Goal: Task Accomplishment & Management: Complete application form

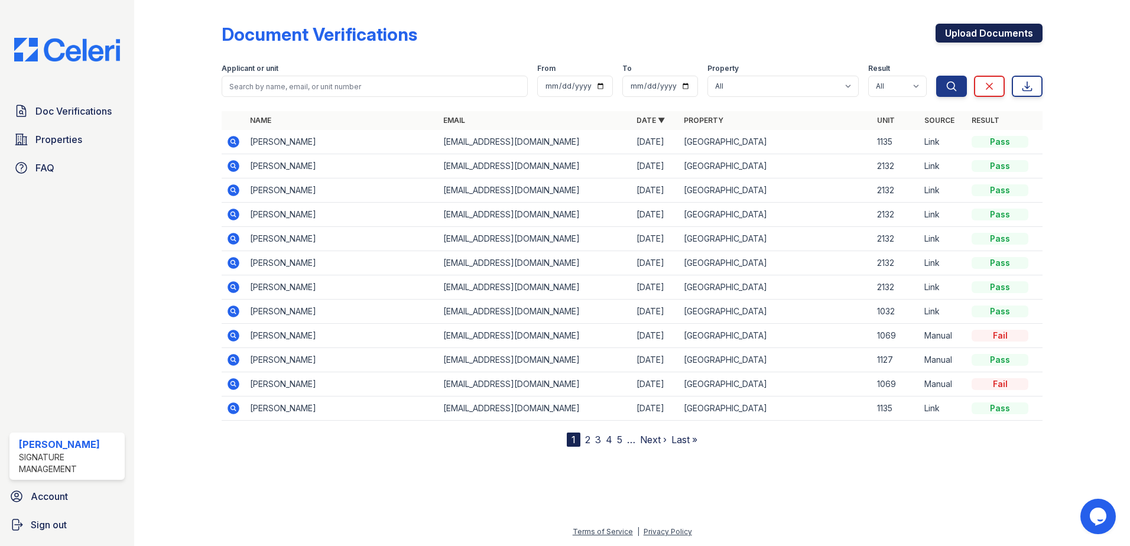
click at [960, 37] on link "Upload Documents" at bounding box center [988, 33] width 107 height 19
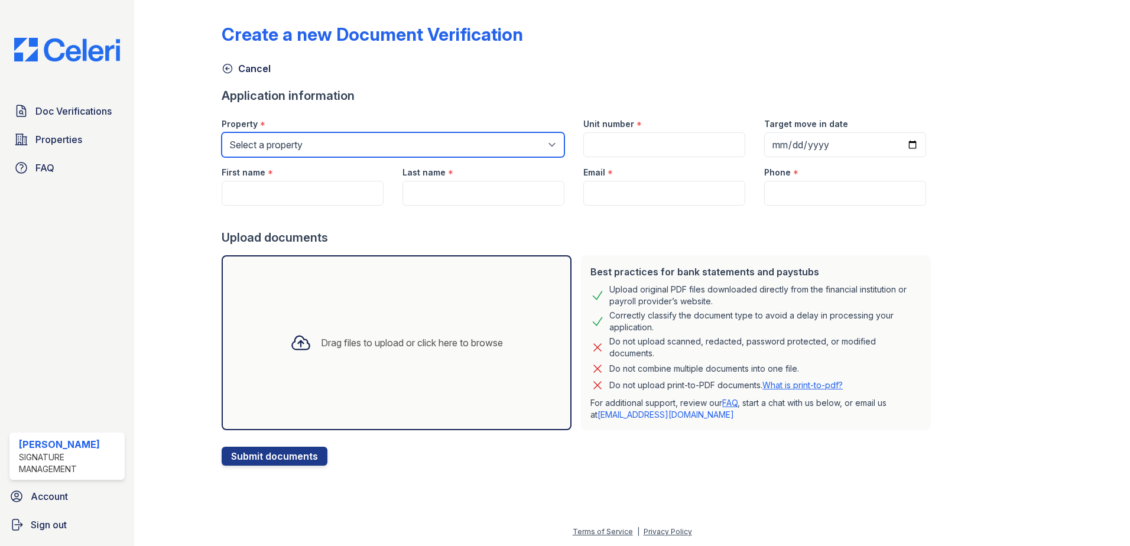
click at [346, 148] on select "Select a property [GEOGRAPHIC_DATA] Elevate Townhomes Habitat At [GEOGRAPHIC_DA…" at bounding box center [393, 144] width 343 height 25
select select "4658"
click at [222, 132] on select "Select a property [GEOGRAPHIC_DATA] Elevate Townhomes Habitat At [GEOGRAPHIC_DA…" at bounding box center [393, 144] width 343 height 25
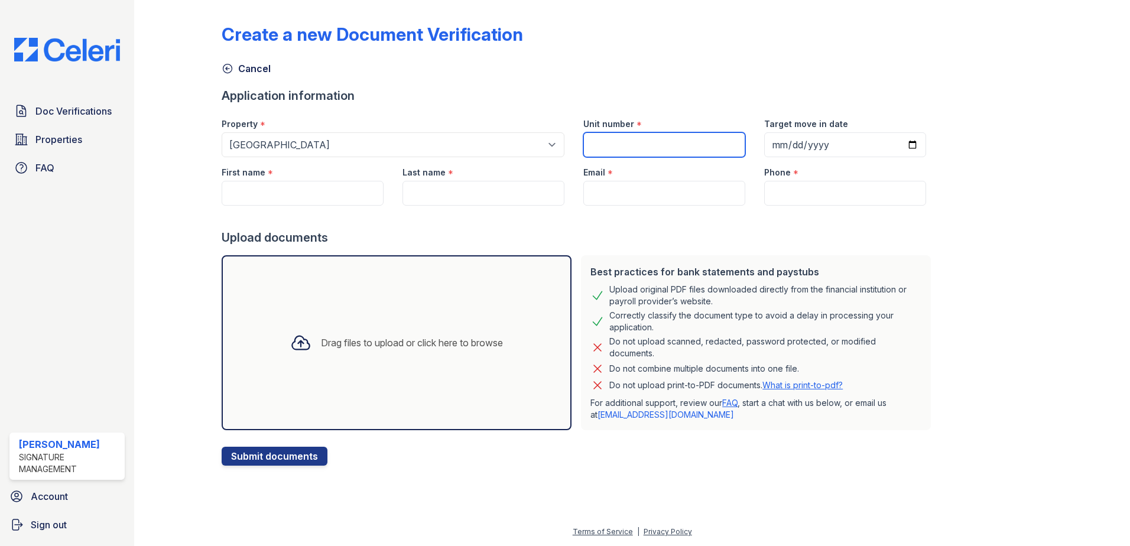
click at [629, 142] on input "Unit number" at bounding box center [664, 144] width 162 height 25
type input "368"
click at [894, 149] on input "Target move in date" at bounding box center [845, 144] width 162 height 25
type input "[DATE]"
click at [957, 255] on div "Create a new Document Verification Cancel Application information Property * Se…" at bounding box center [632, 235] width 821 height 461
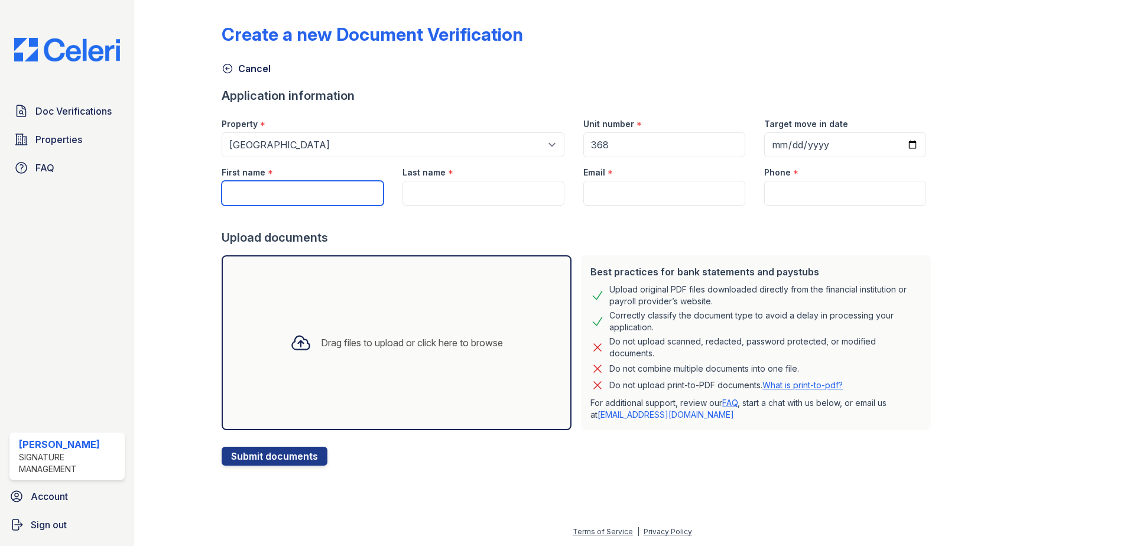
click at [339, 190] on input "First name" at bounding box center [303, 193] width 162 height 25
type input "[PERSON_NAME]"
drag, startPoint x: 456, startPoint y: 191, endPoint x: 318, endPoint y: 173, distance: 139.0
click at [319, 181] on div "First name * [GEOGRAPHIC_DATA] Last name * De Email * Phone *" at bounding box center [573, 181] width 723 height 48
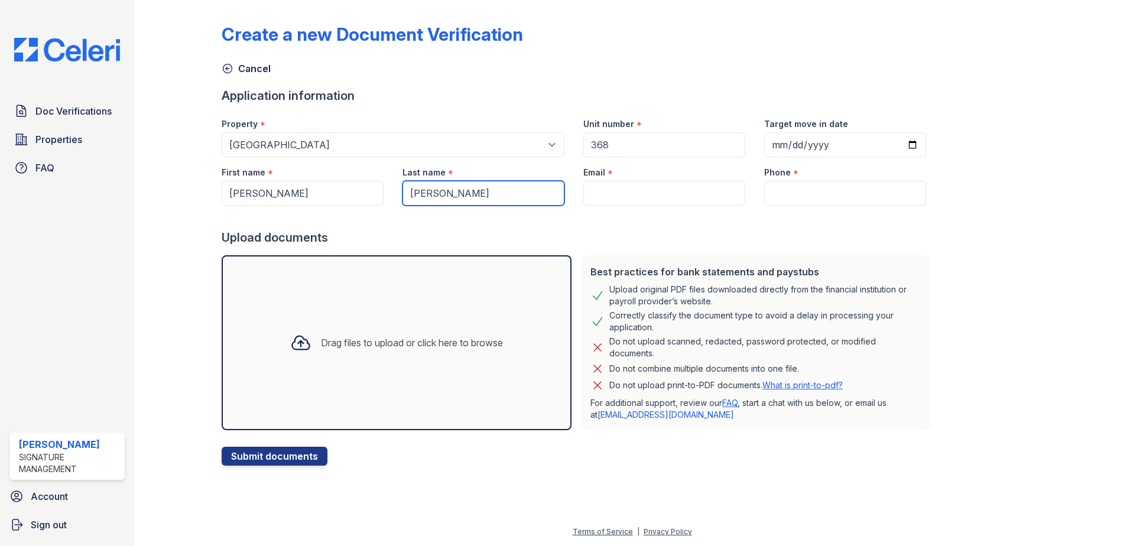
type input "[PERSON_NAME]"
paste input "[EMAIL_ADDRESS][DOMAIN_NAME]"
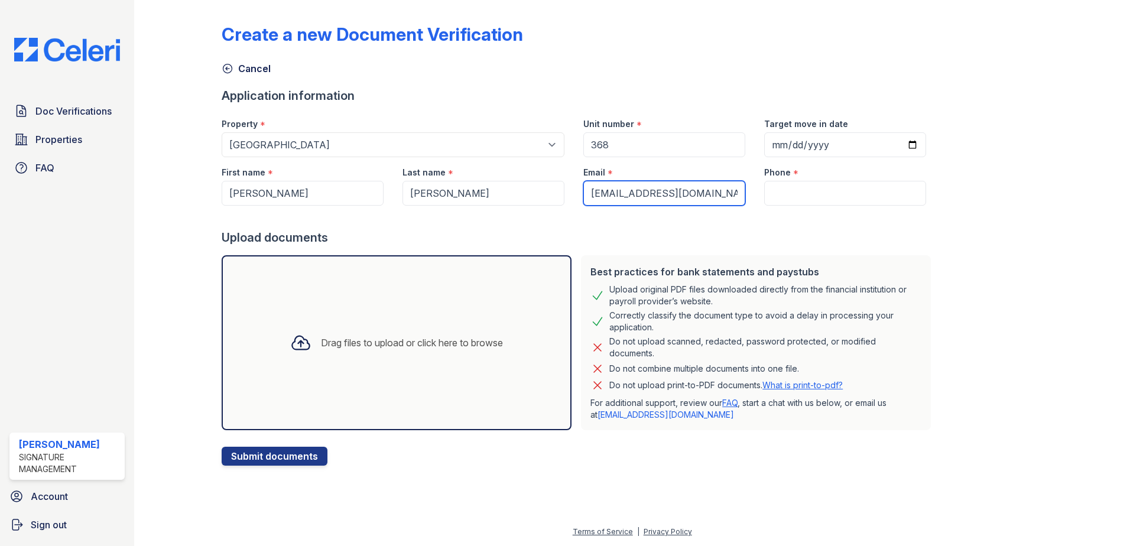
type input "[EMAIL_ADDRESS][DOMAIN_NAME]"
click at [775, 188] on input "Phone" at bounding box center [845, 193] width 162 height 25
paste input "[PHONE_NUMBER]"
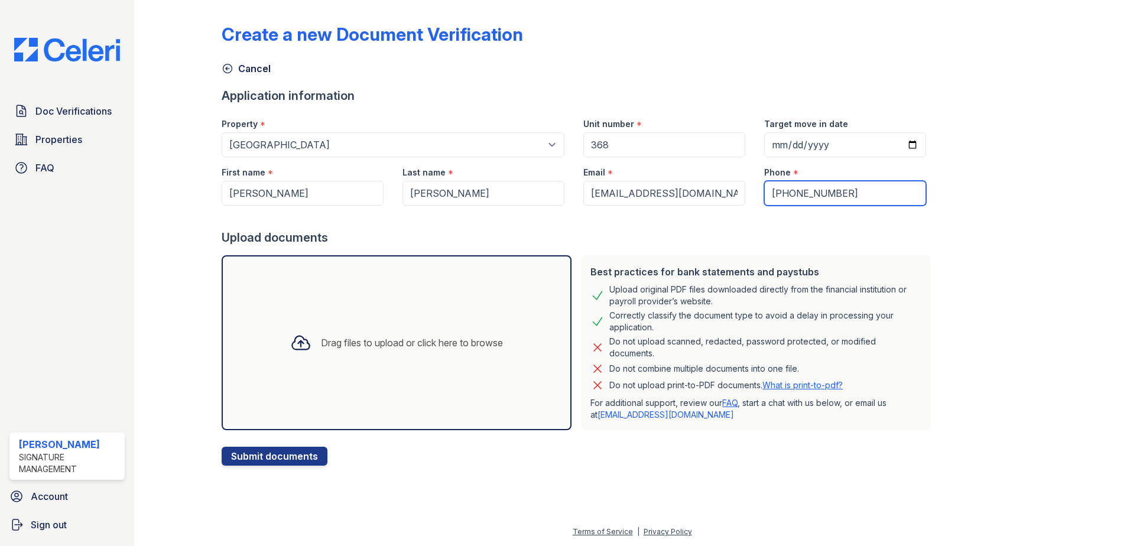
type input "[PHONE_NUMBER]"
click at [962, 225] on div "Create a new Document Verification Cancel Application information Property * Se…" at bounding box center [632, 235] width 821 height 461
click at [349, 376] on div "Drag files to upload or click here to browse" at bounding box center [397, 342] width 350 height 175
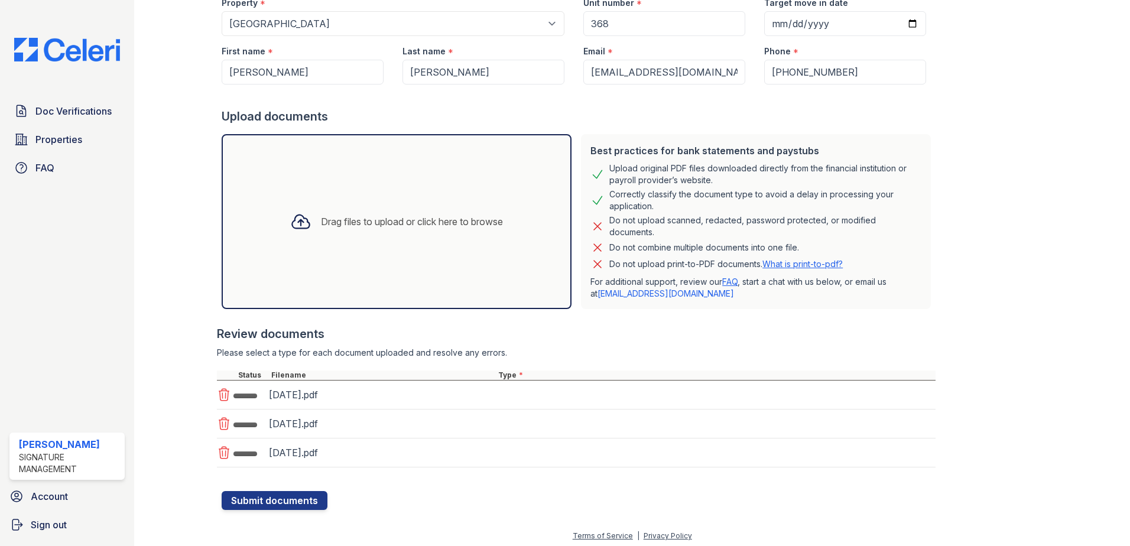
scroll to position [125, 0]
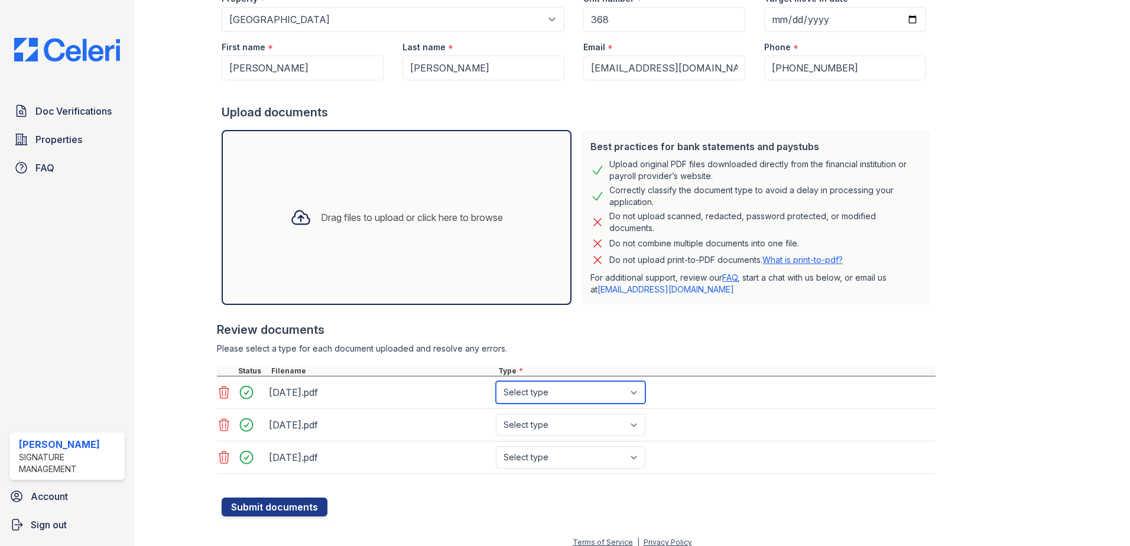
click at [542, 394] on select "Select type Paystub Bank Statement Offer Letter Tax Documents Benefit Award Let…" at bounding box center [570, 392] width 149 height 22
select select "paystub"
click at [496, 381] on select "Select type Paystub Bank Statement Offer Letter Tax Documents Benefit Award Let…" at bounding box center [570, 392] width 149 height 22
click at [547, 424] on select "Select type Paystub Bank Statement Offer Letter Tax Documents Benefit Award Let…" at bounding box center [570, 425] width 149 height 22
select select "paystub"
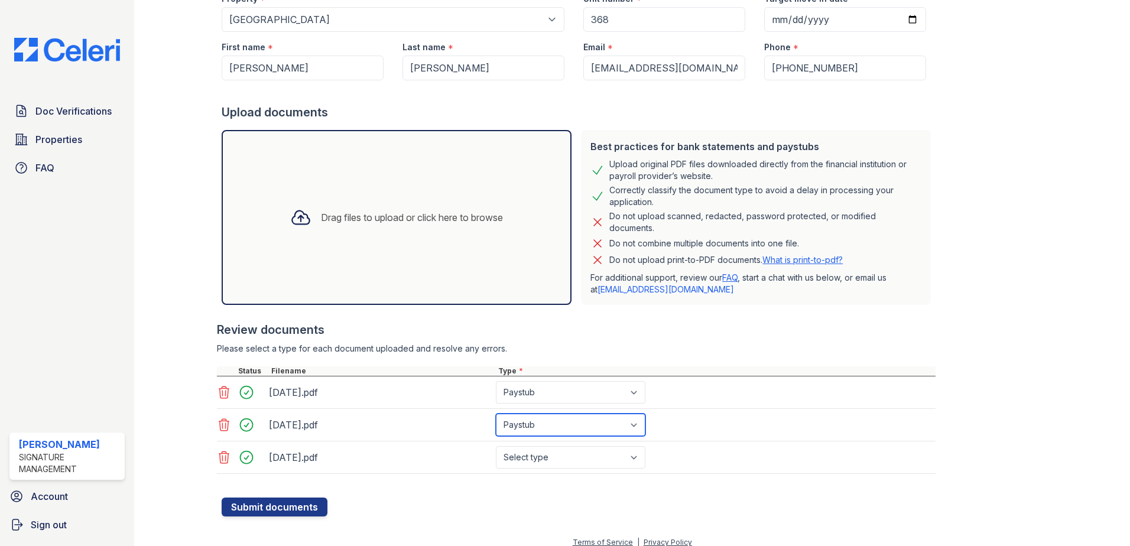
click at [496, 414] on select "Select type Paystub Bank Statement Offer Letter Tax Documents Benefit Award Let…" at bounding box center [570, 425] width 149 height 22
click at [536, 463] on select "Select type Paystub Bank Statement Offer Letter Tax Documents Benefit Award Let…" at bounding box center [570, 457] width 149 height 22
select select "paystub"
click at [496, 446] on select "Select type Paystub Bank Statement Offer Letter Tax Documents Benefit Award Let…" at bounding box center [570, 457] width 149 height 22
drag, startPoint x: 490, startPoint y: 499, endPoint x: 300, endPoint y: 499, distance: 190.9
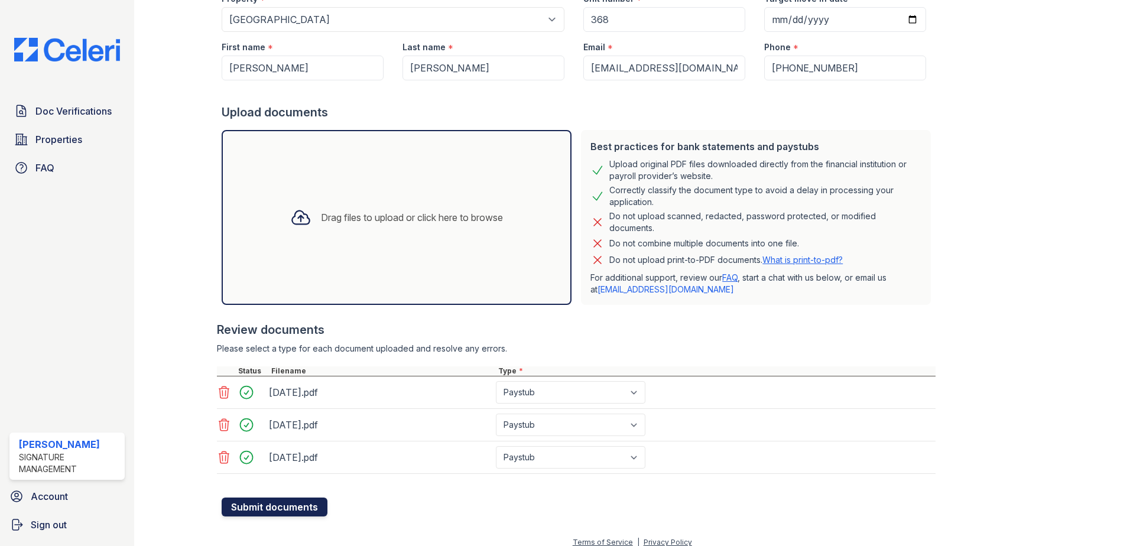
click at [489, 499] on form "Application information Property * Select a property [GEOGRAPHIC_DATA] Elevate …" at bounding box center [579, 239] width 714 height 554
click at [272, 505] on button "Submit documents" at bounding box center [275, 507] width 106 height 19
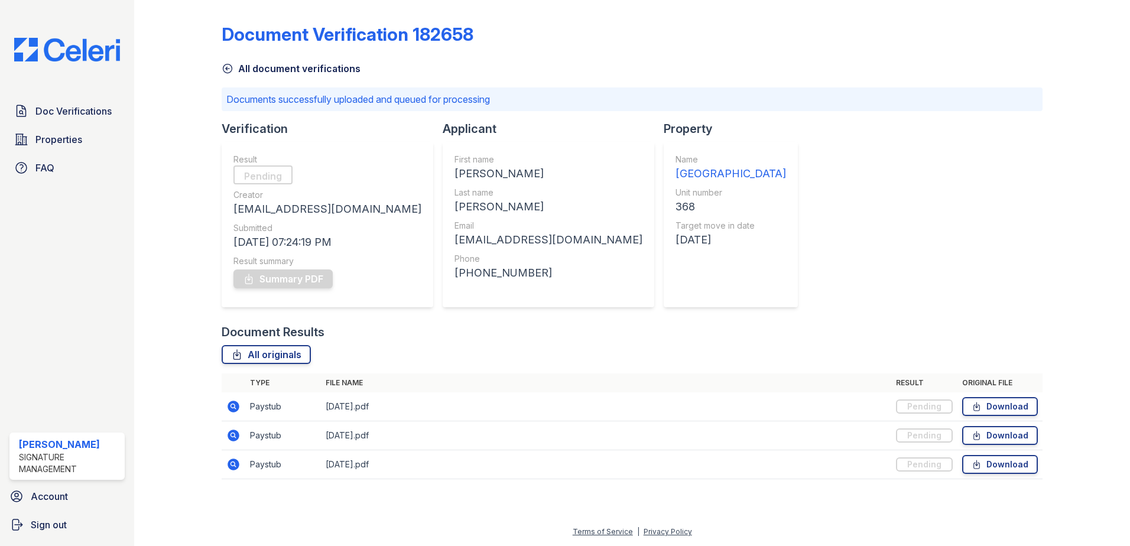
click at [702, 235] on div "Document Verification 182658 All document verifications Documents successfully …" at bounding box center [632, 248] width 821 height 486
click at [882, 86] on div "Document Verification 182658 All document verifications Documents successfully …" at bounding box center [632, 248] width 821 height 486
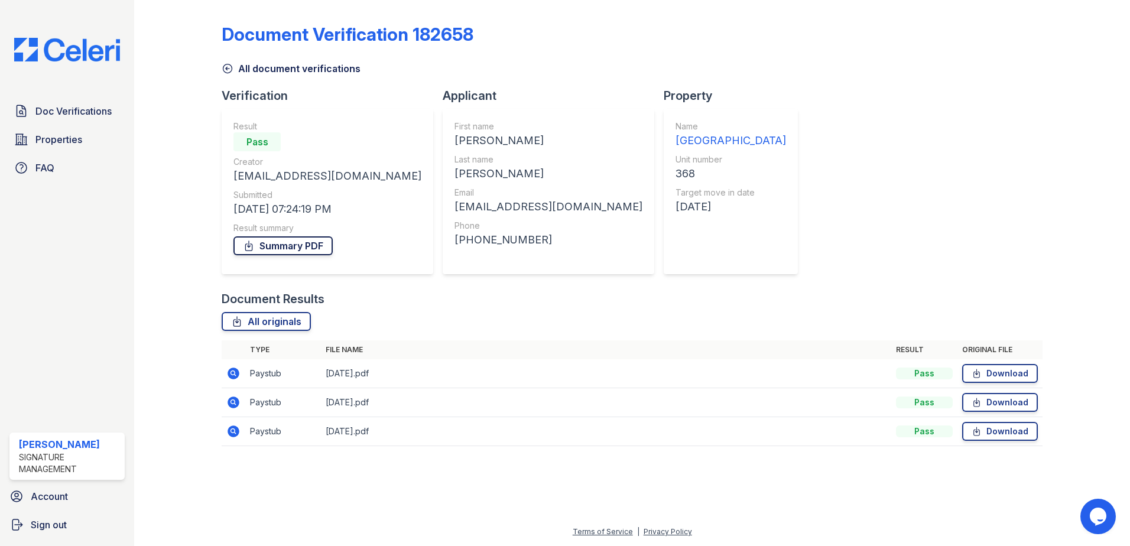
click at [271, 245] on link "Summary PDF" at bounding box center [282, 245] width 99 height 19
click at [945, 131] on div "Document Verification 182658 All document verifications Verification Result Pas…" at bounding box center [632, 231] width 821 height 453
click at [1002, 371] on link "Download" at bounding box center [1000, 373] width 76 height 19
click at [1012, 404] on link "Download" at bounding box center [1000, 402] width 76 height 19
click at [1012, 427] on link "Download" at bounding box center [1000, 431] width 76 height 19
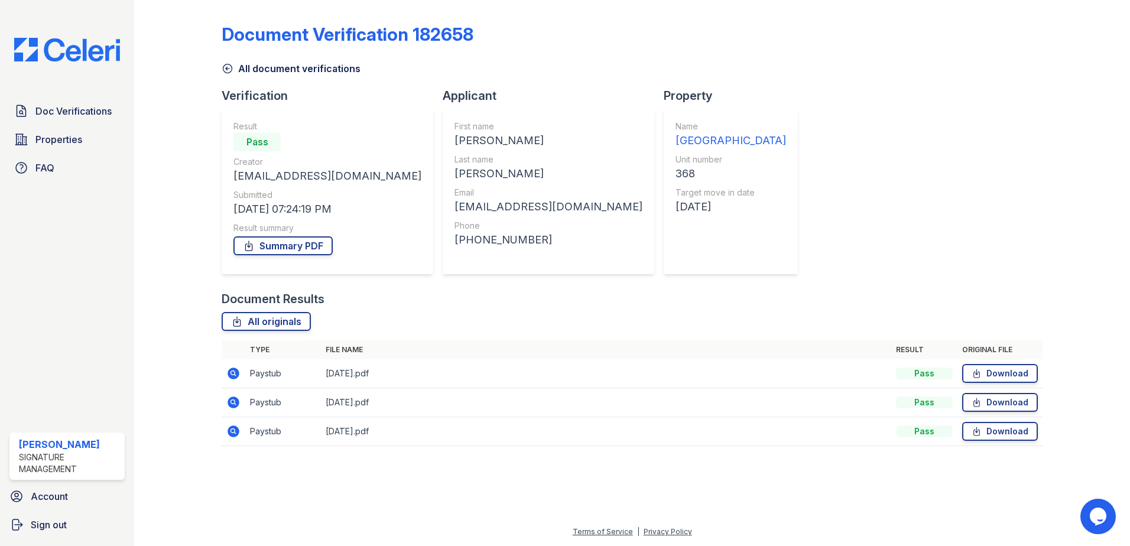
click at [823, 190] on div "Document Verification 182658 All document verifications Verification Result Pas…" at bounding box center [632, 231] width 821 height 453
